Goal: Task Accomplishment & Management: Use online tool/utility

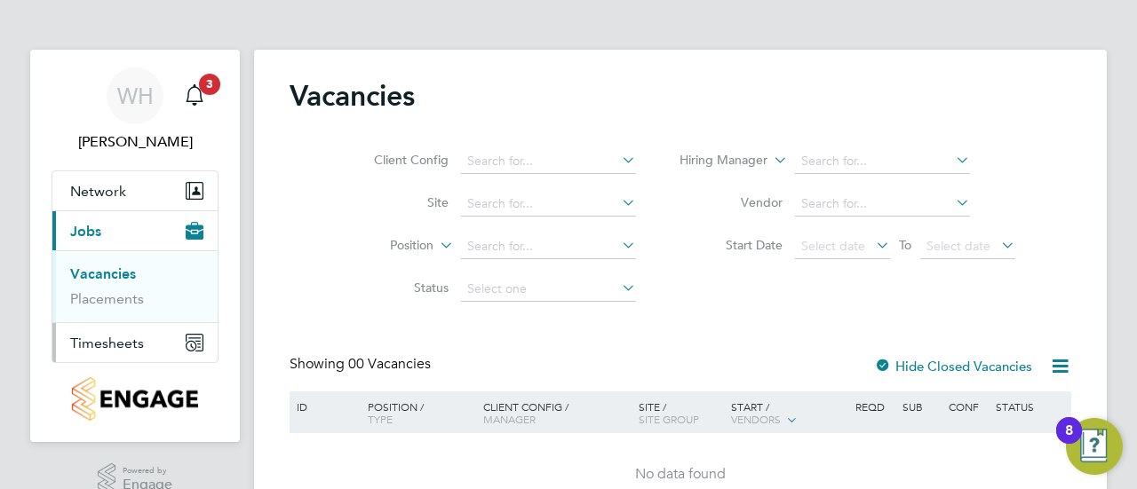
click at [92, 345] on span "Timesheets" at bounding box center [107, 343] width 74 height 17
click at [99, 319] on link "Timesheets" at bounding box center [107, 313] width 74 height 17
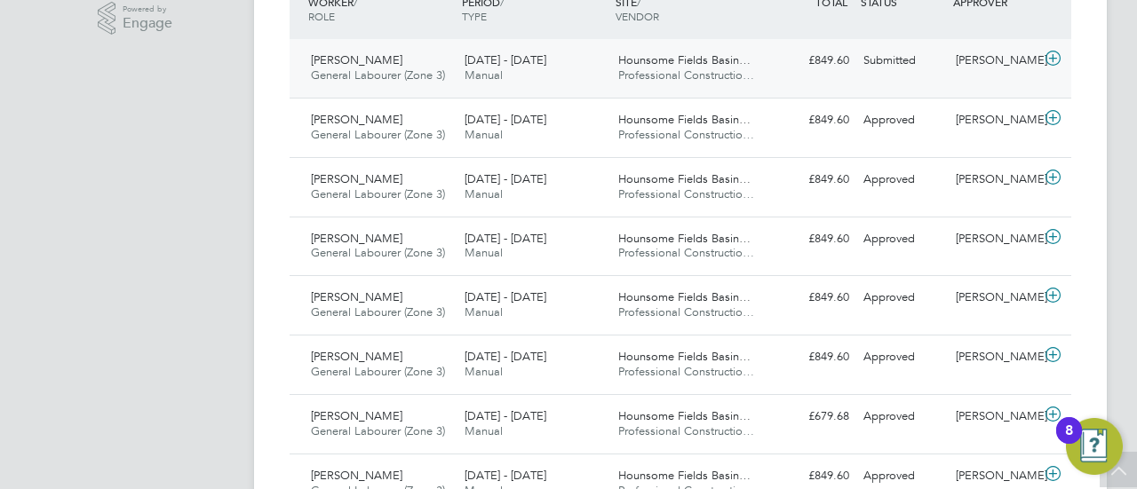
click at [1053, 59] on icon at bounding box center [1053, 59] width 22 height 14
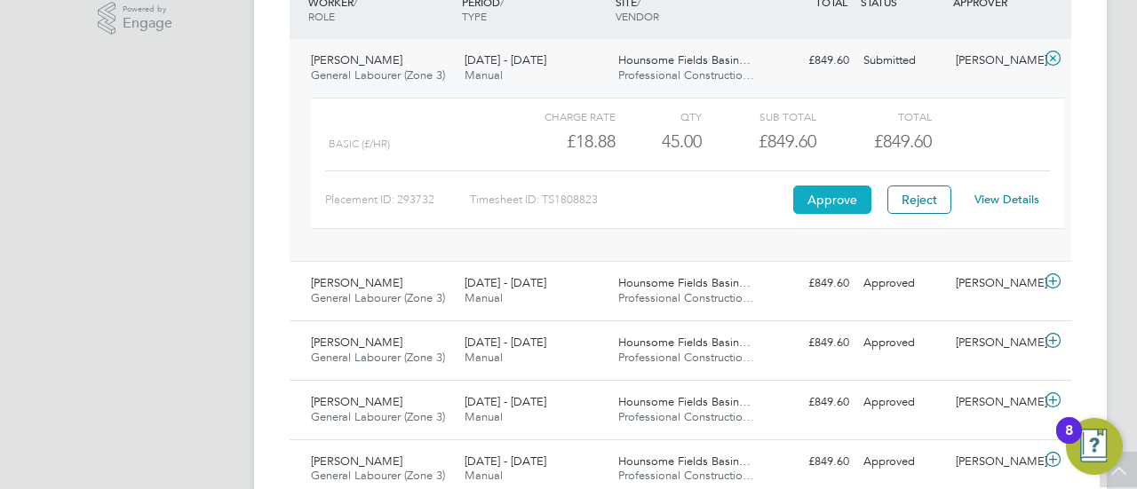
click at [821, 191] on button "Approve" at bounding box center [832, 200] width 78 height 28
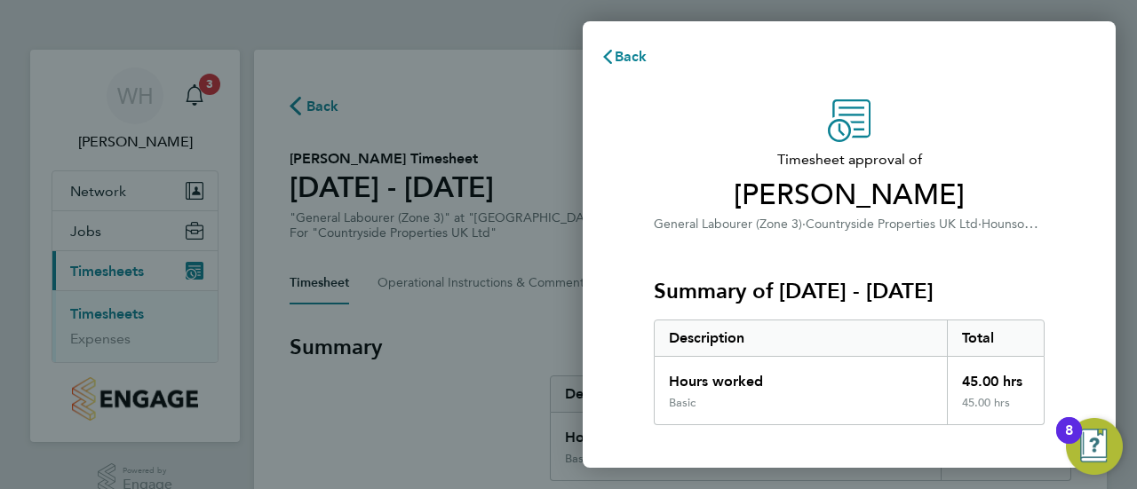
click at [1094, 254] on div "Timesheet approval of [PERSON_NAME] General Labourer (Zone 3) · Countryside Pro…" at bounding box center [849, 453] width 533 height 751
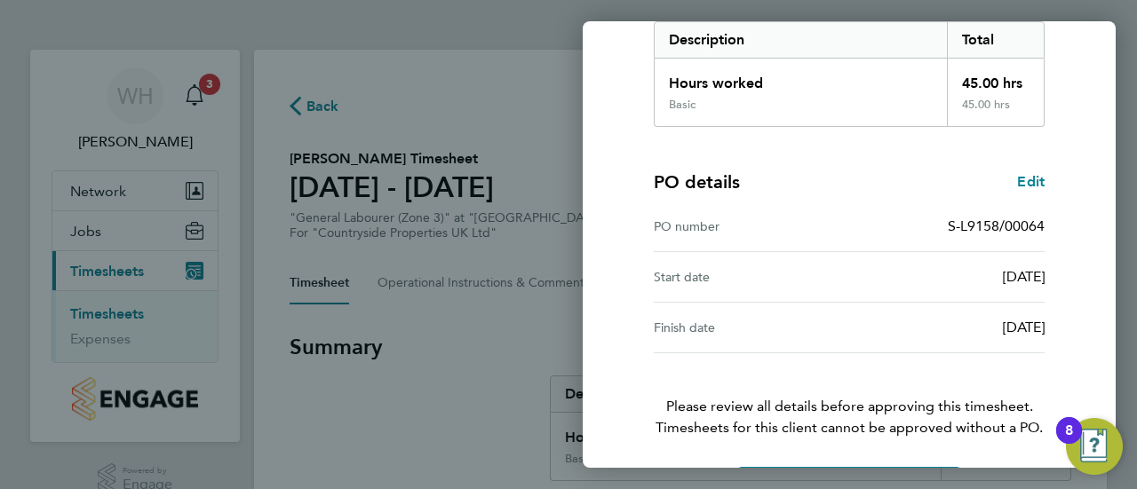
scroll to position [359, 0]
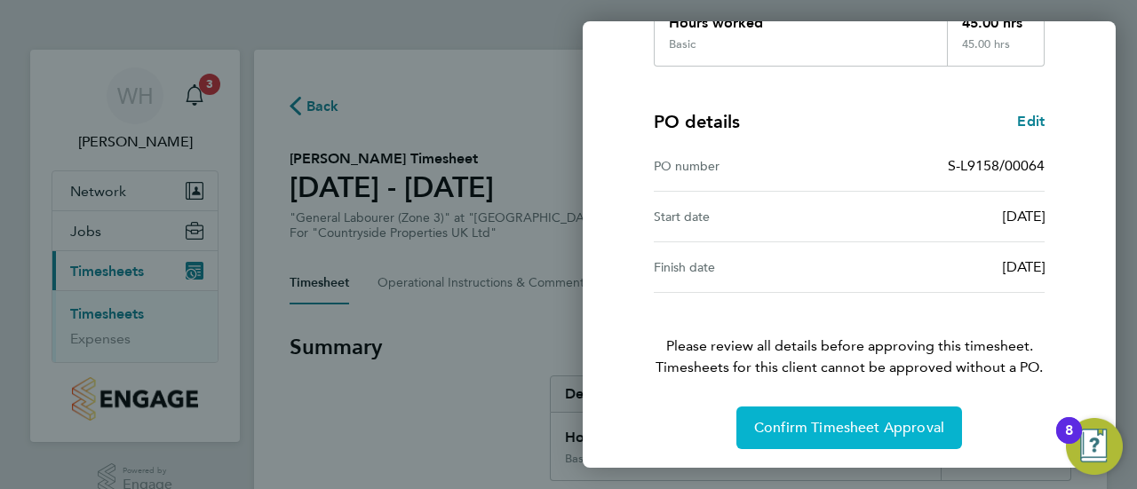
click at [835, 422] on span "Confirm Timesheet Approval" at bounding box center [849, 428] width 190 height 18
